Goal: Navigation & Orientation: Find specific page/section

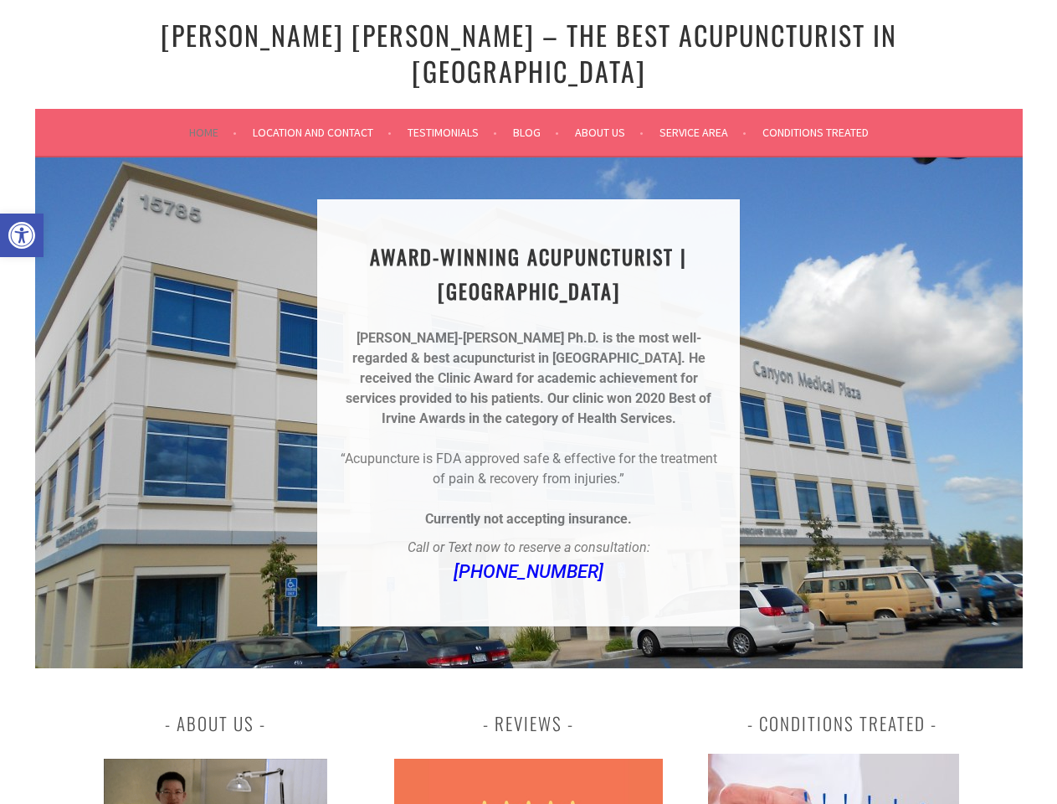
click at [528, 402] on div "[PERSON_NAME]-[PERSON_NAME] Ph.D. is the most well-regarded & best acupuncturis…" at bounding box center [528, 428] width 383 height 201
